Goal: Register for event/course

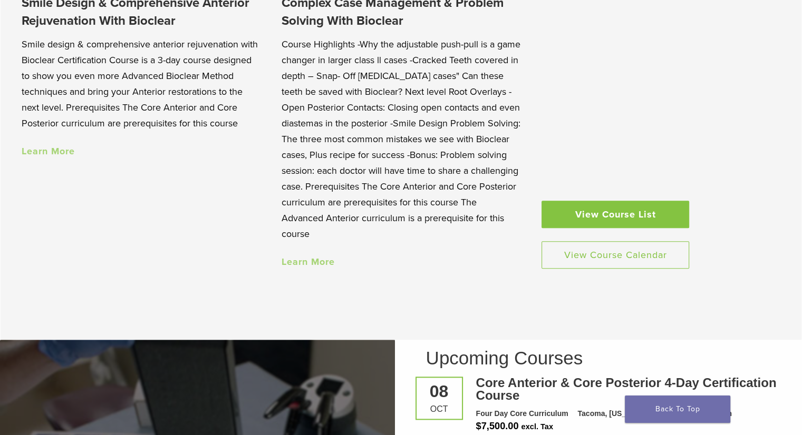
scroll to position [956, 0]
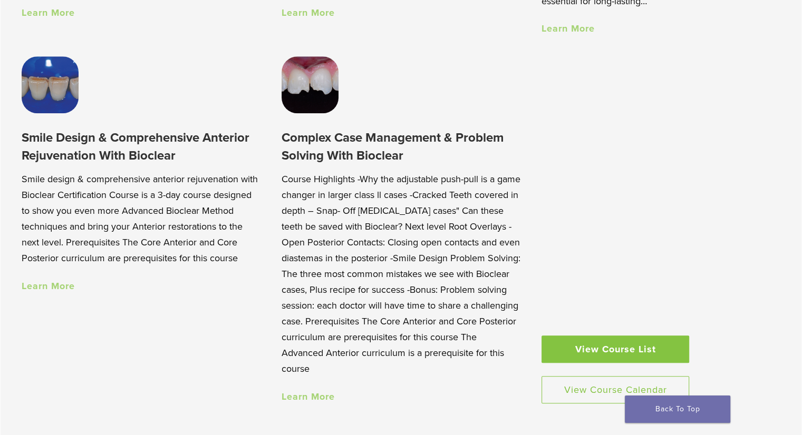
click at [616, 258] on div "View Course List View Course Calendar" at bounding box center [615, 229] width 148 height 347
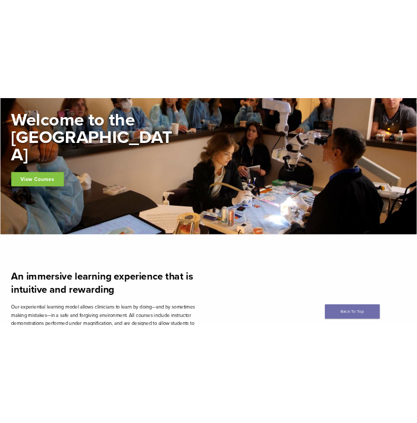
scroll to position [0, 0]
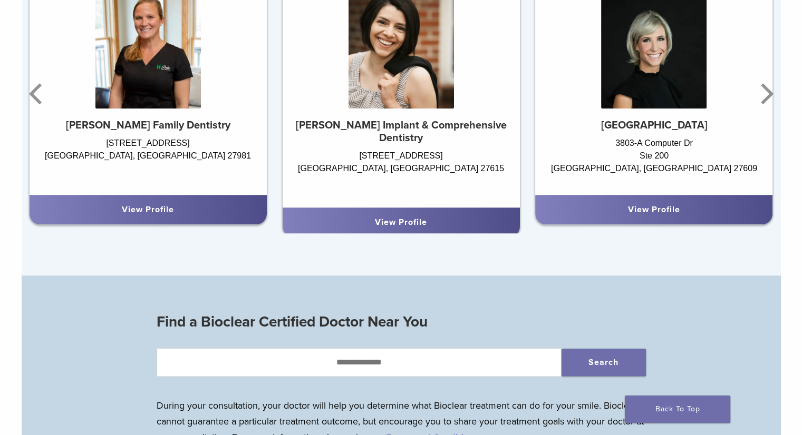
scroll to position [685, 0]
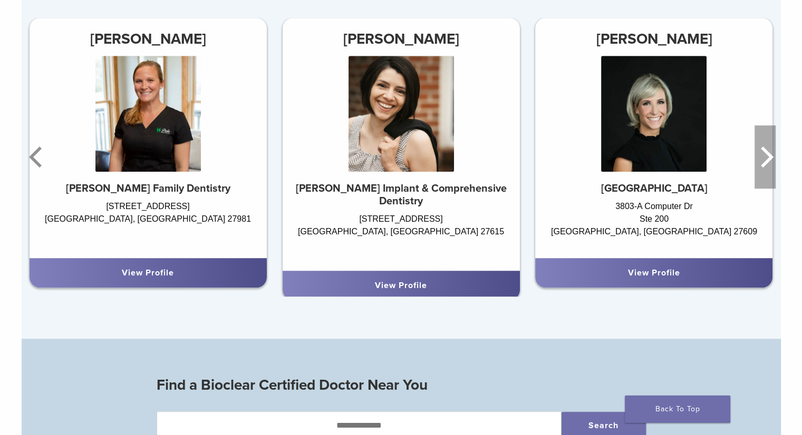
click at [417, 161] on icon "Next" at bounding box center [767, 157] width 13 height 21
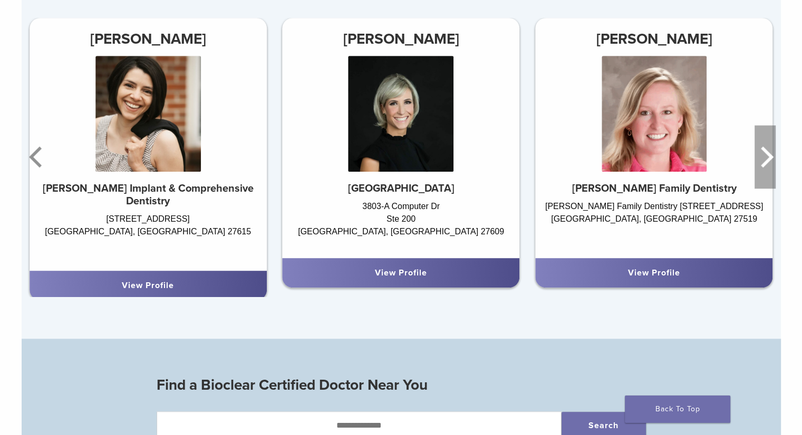
click at [417, 160] on icon "Next" at bounding box center [764, 156] width 21 height 63
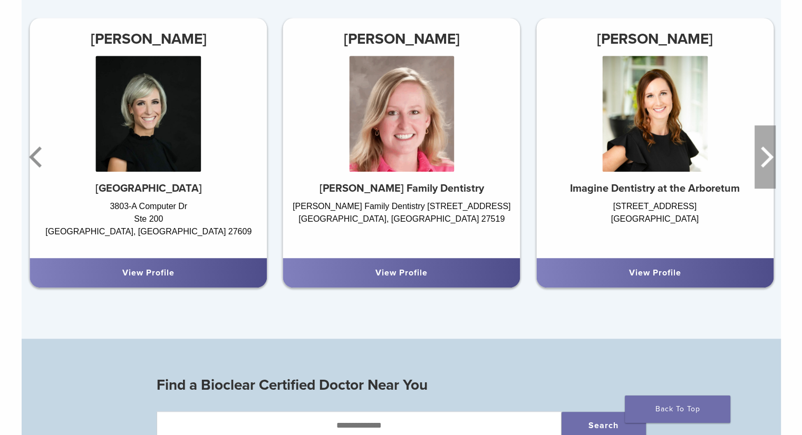
click at [417, 160] on icon "Next" at bounding box center [764, 156] width 21 height 63
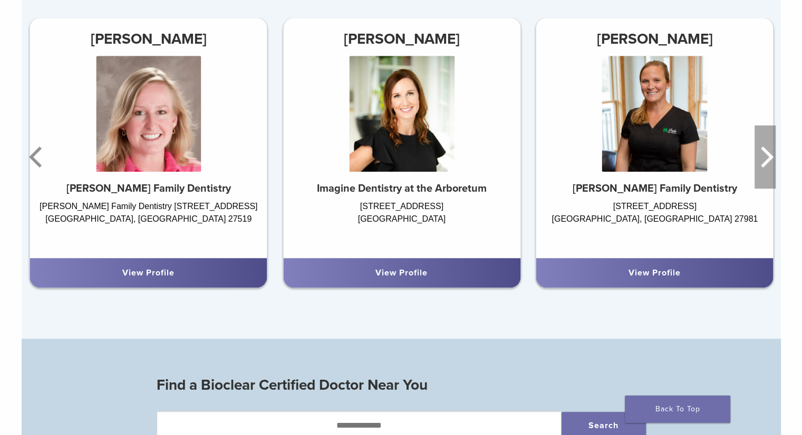
click at [417, 160] on icon "Next" at bounding box center [764, 156] width 21 height 63
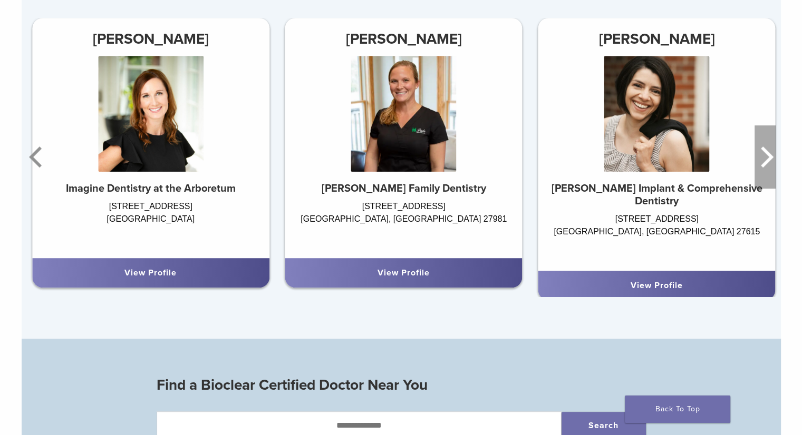
click at [417, 160] on icon "Next" at bounding box center [764, 156] width 21 height 63
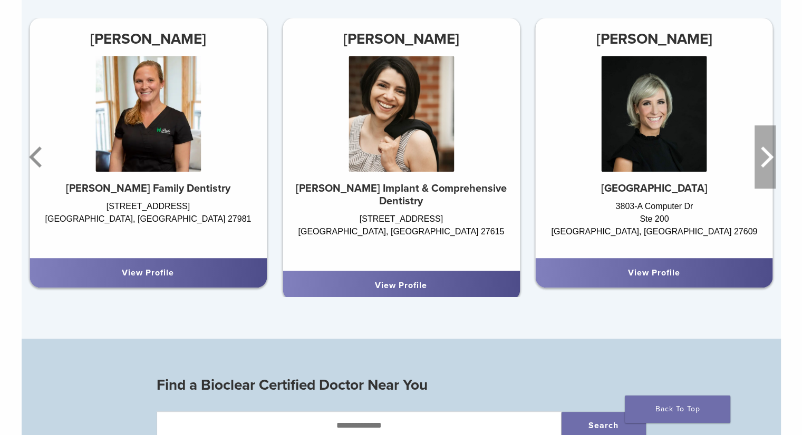
click at [417, 160] on icon "Next" at bounding box center [764, 156] width 21 height 63
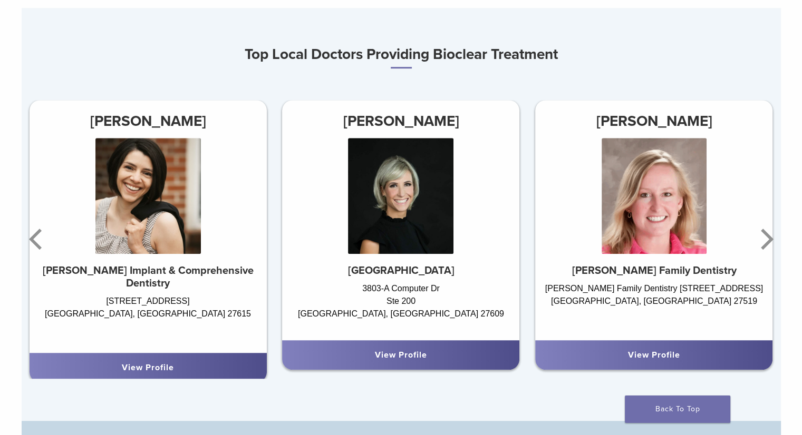
scroll to position [548, 0]
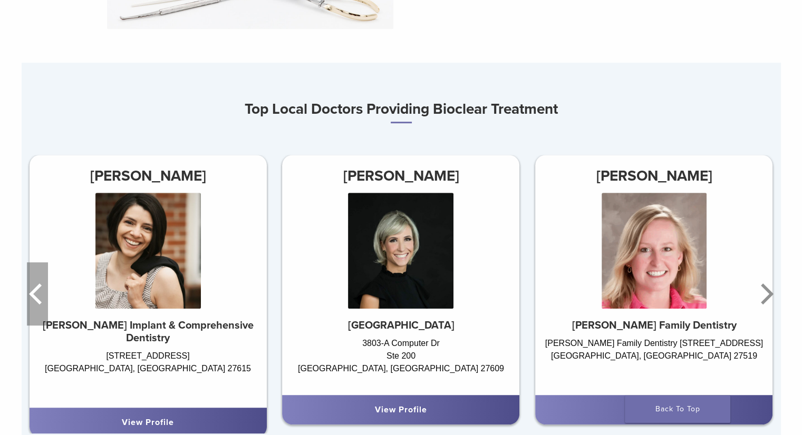
click at [35, 281] on icon "Previous" at bounding box center [37, 293] width 21 height 63
